Goal: Navigation & Orientation: Find specific page/section

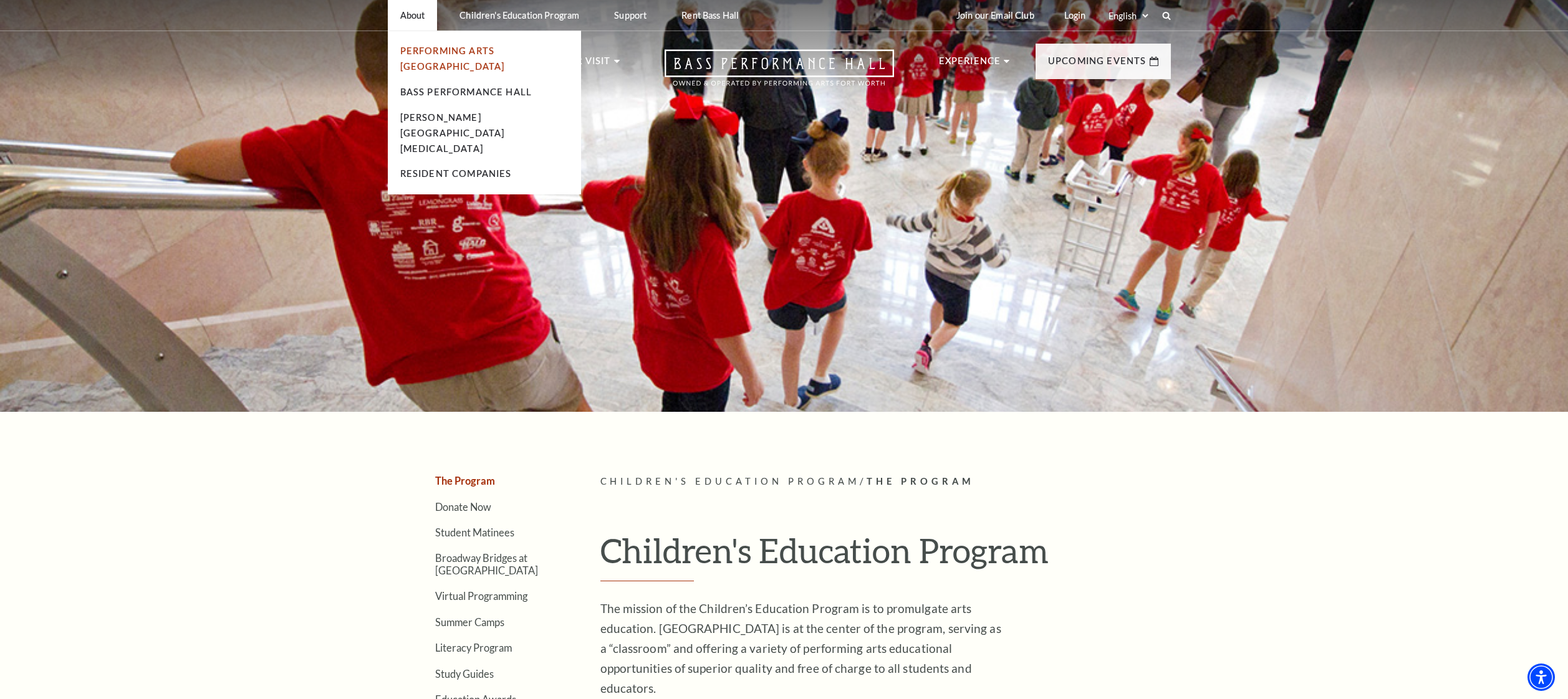
click at [410, 53] on link "Performing Arts [GEOGRAPHIC_DATA]" at bounding box center [452, 59] width 105 height 26
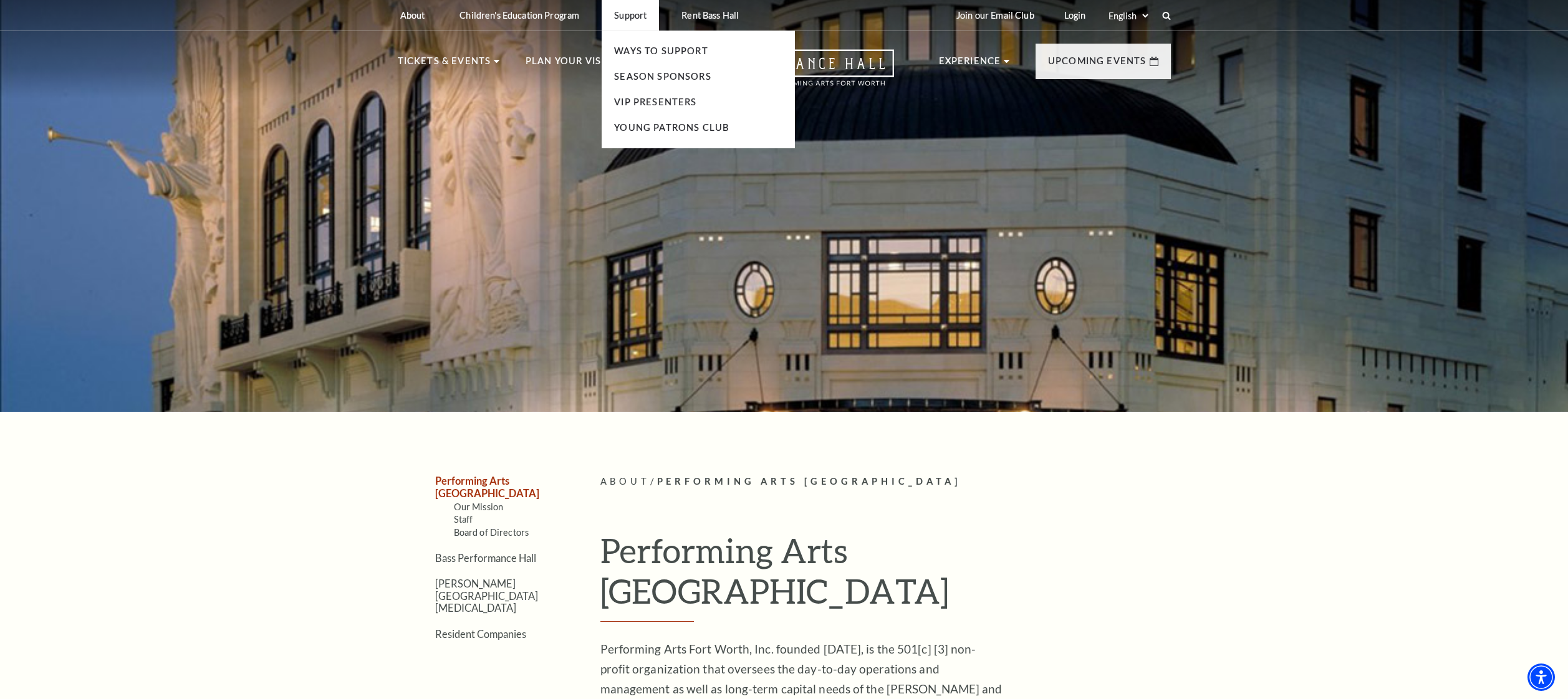
click at [637, 17] on p "Support" at bounding box center [630, 15] width 32 height 10
click at [642, 51] on link "Ways To Support" at bounding box center [661, 51] width 94 height 10
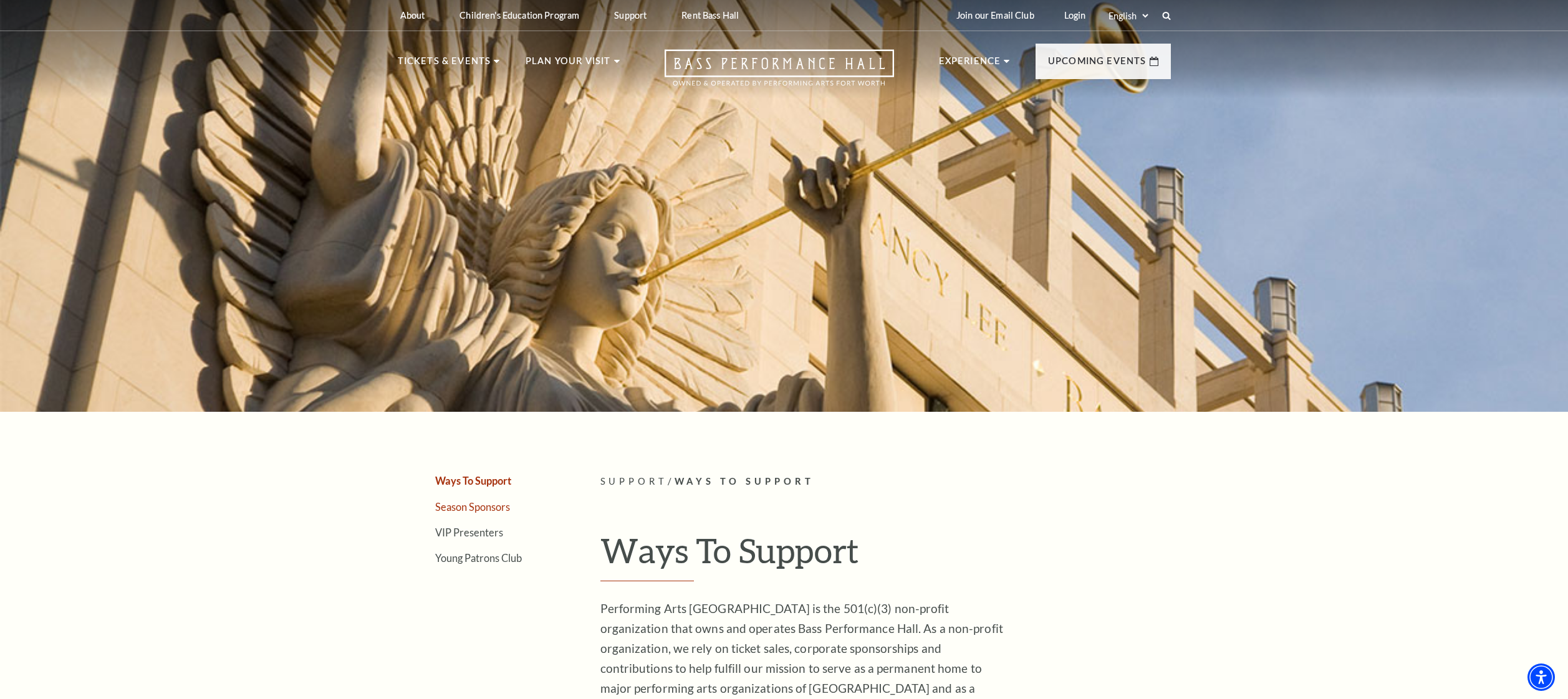
click at [480, 513] on link "Season Sponsors" at bounding box center [473, 507] width 75 height 12
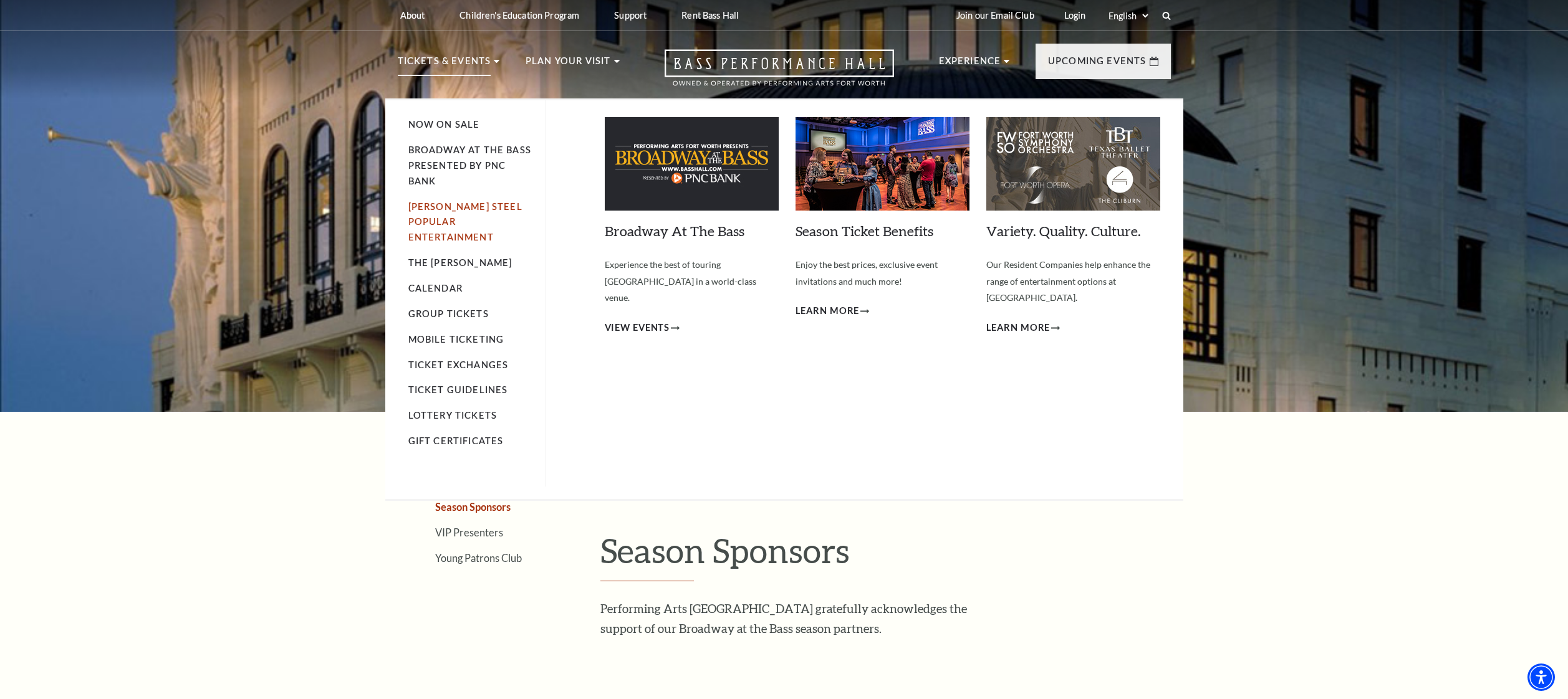
click at [449, 211] on link "[PERSON_NAME] Steel Popular Entertainment" at bounding box center [465, 222] width 114 height 42
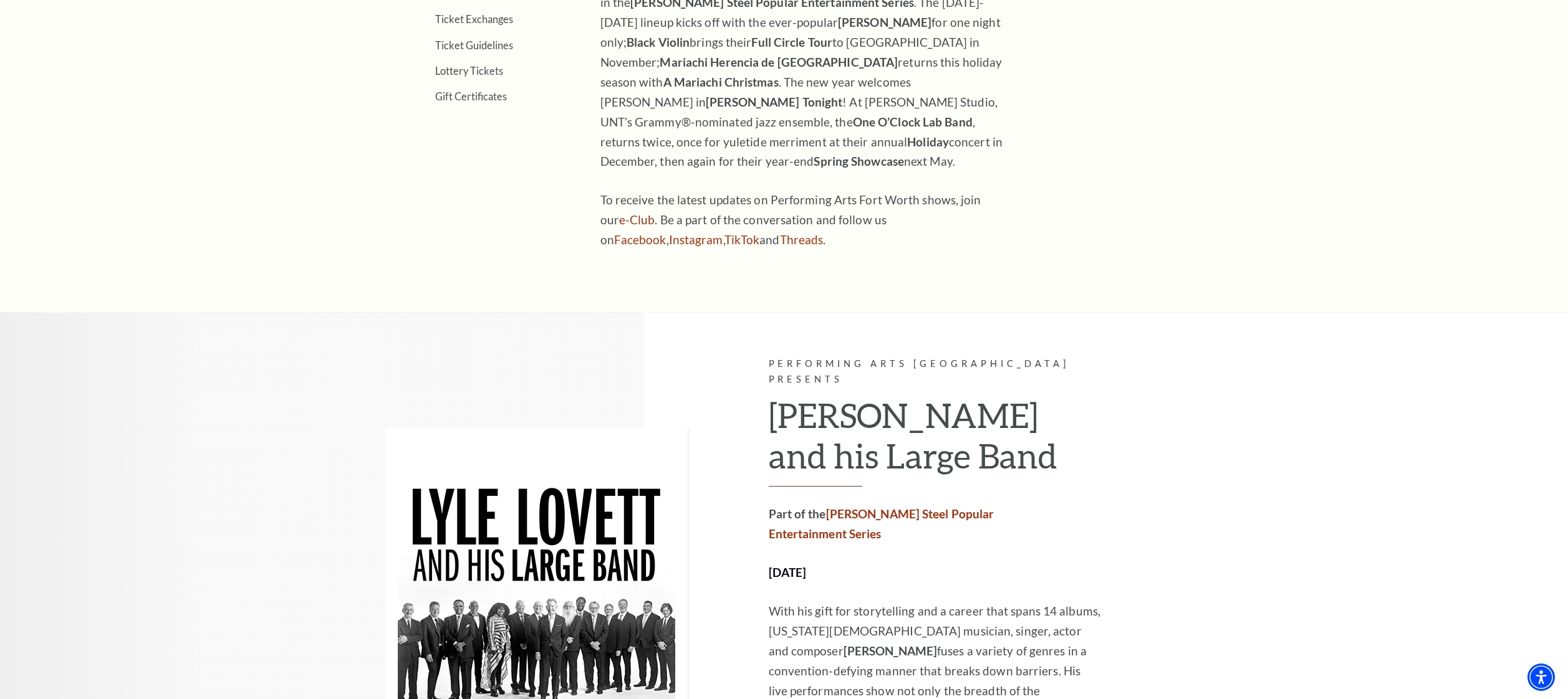
scroll to position [685, 0]
